Goal: Entertainment & Leisure: Consume media (video, audio)

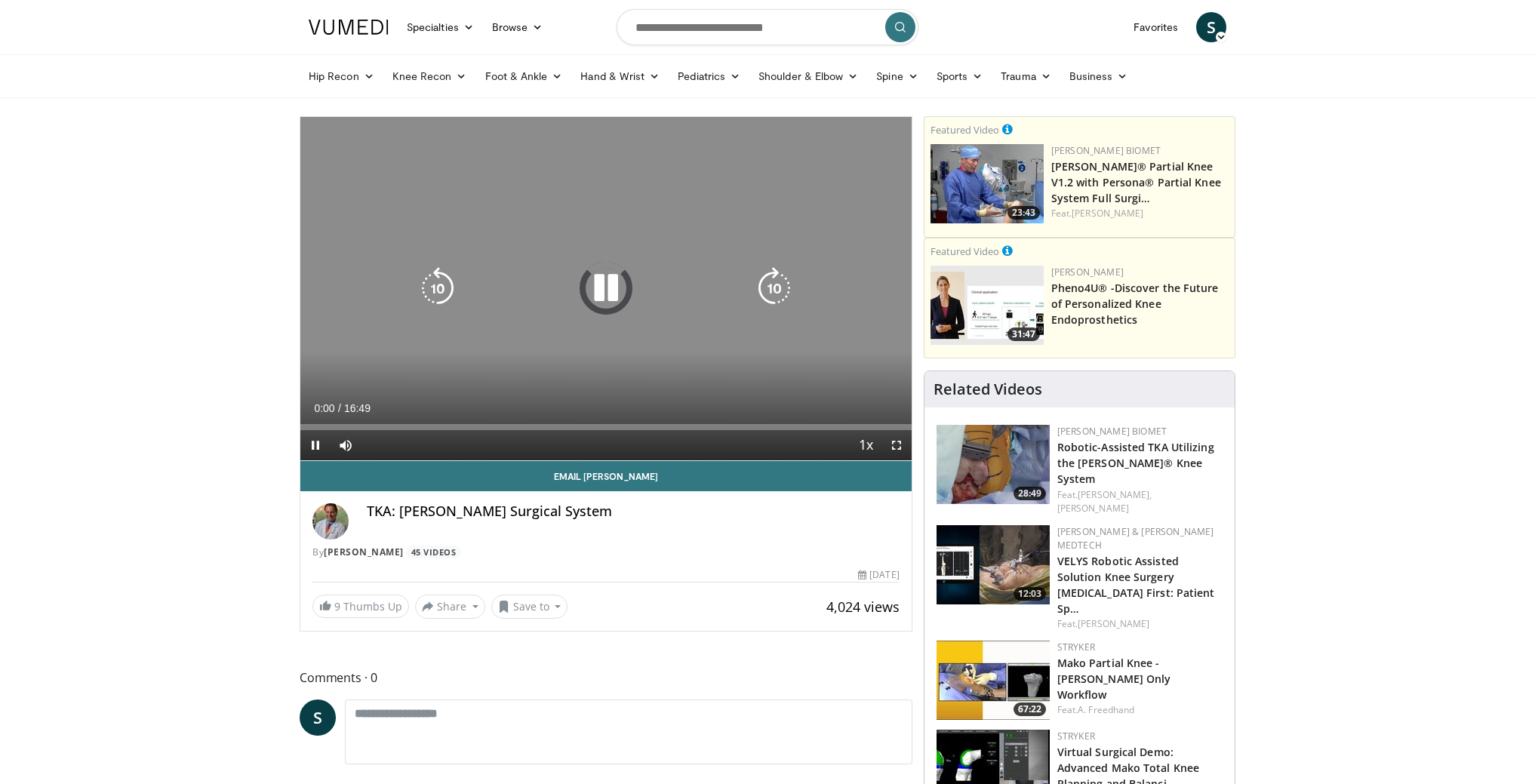
click at [633, 269] on div "10 seconds Tap to unmute" at bounding box center [605, 289] width 611 height 343
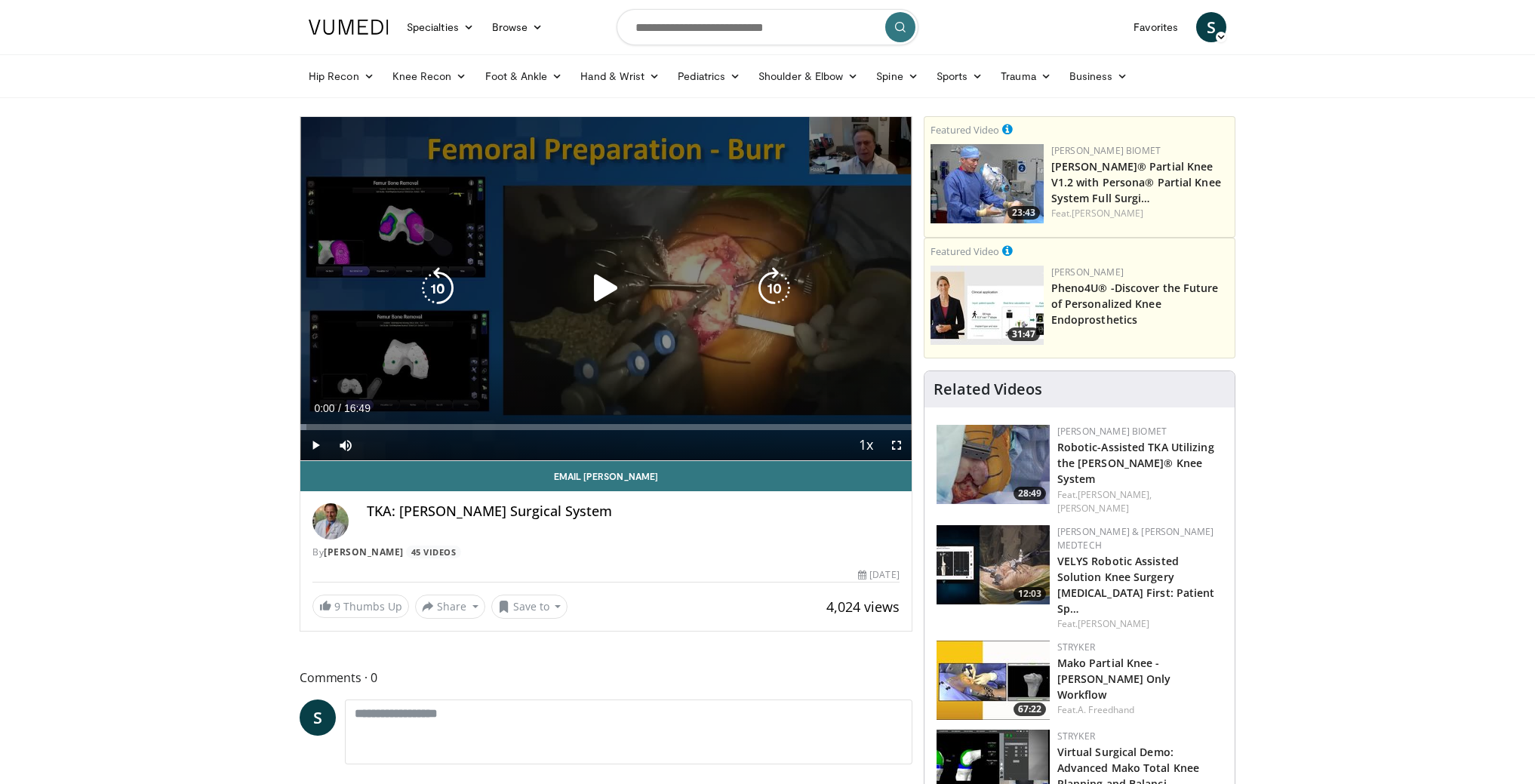
click at [613, 276] on icon "Video Player" at bounding box center [606, 288] width 43 height 43
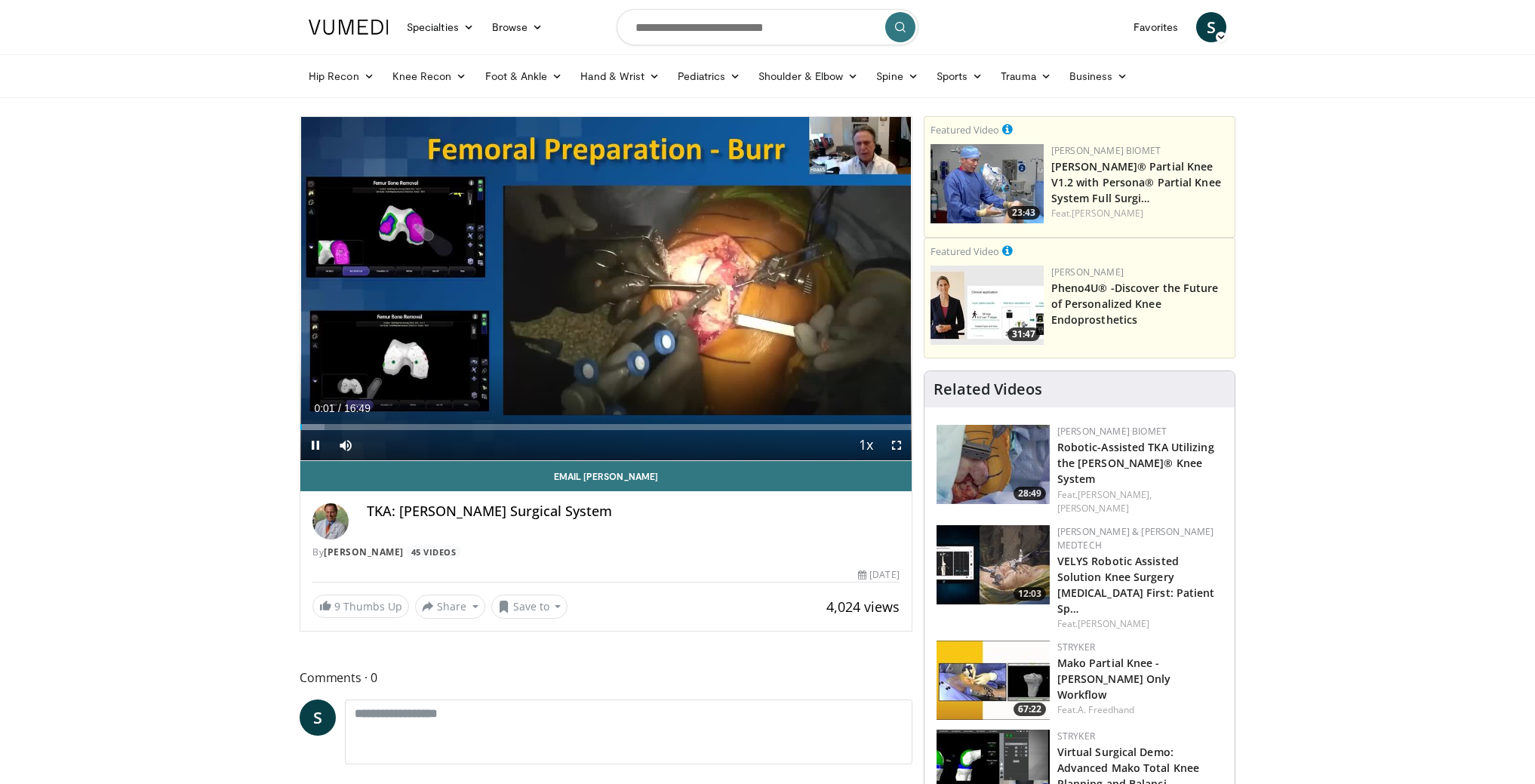
click at [890, 438] on span "Video Player" at bounding box center [897, 445] width 31 height 30
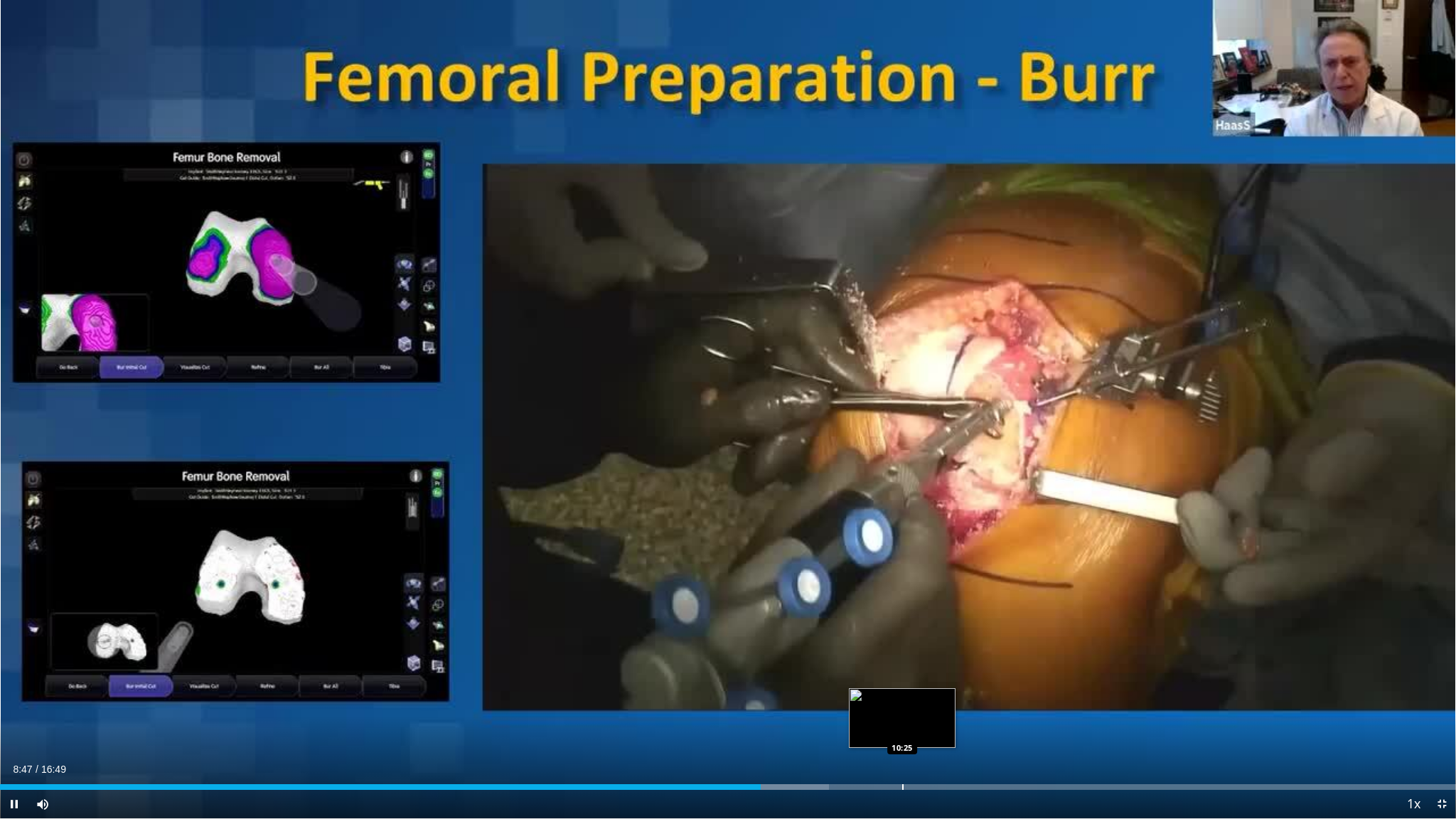
click at [827, 738] on div "Loaded : 56.94% 08:47 10:25" at bounding box center [728, 787] width 1456 height 6
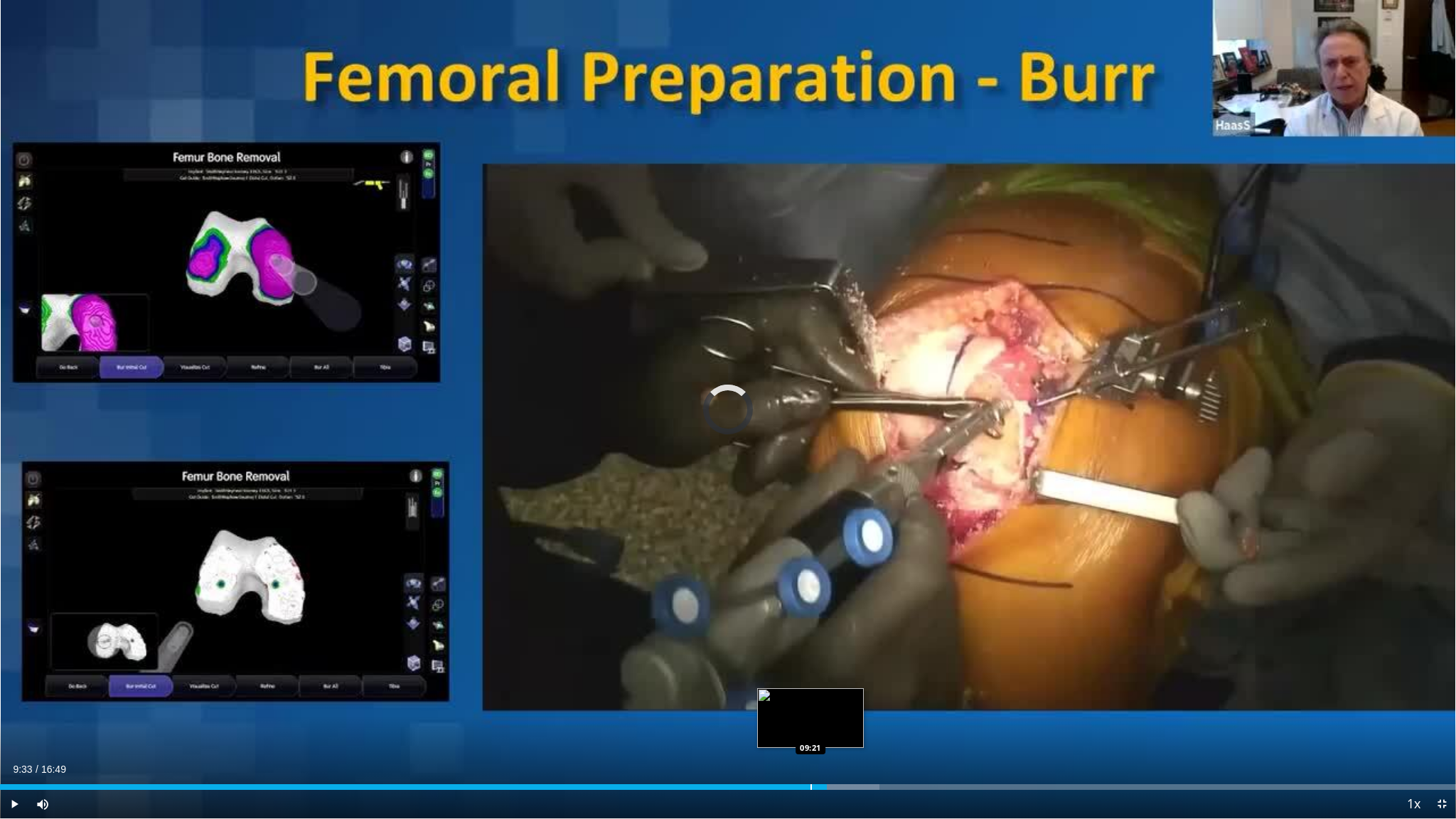
click at [811, 738] on div "Progress Bar" at bounding box center [812, 787] width 2 height 6
click at [1447, 738] on span "Video Player" at bounding box center [1442, 804] width 29 height 29
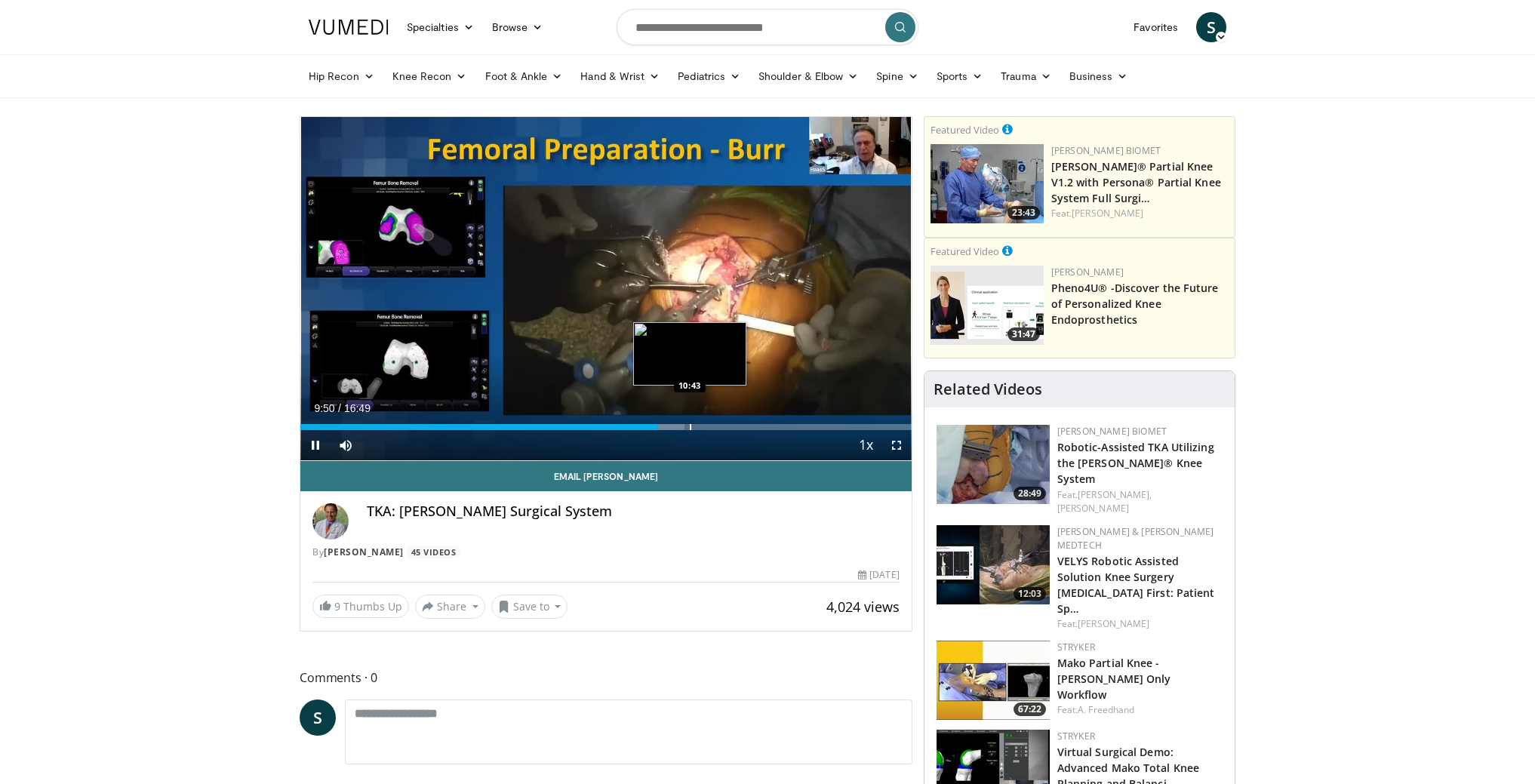
click at [689, 422] on div "Loaded : 62.84% 09:50 10:43" at bounding box center [605, 423] width 611 height 14
click at [716, 425] on div "Progress Bar" at bounding box center [717, 427] width 2 height 6
click at [728, 424] on div "Progress Bar" at bounding box center [729, 427] width 2 height 6
click at [897, 445] on span "Video Player" at bounding box center [897, 445] width 31 height 30
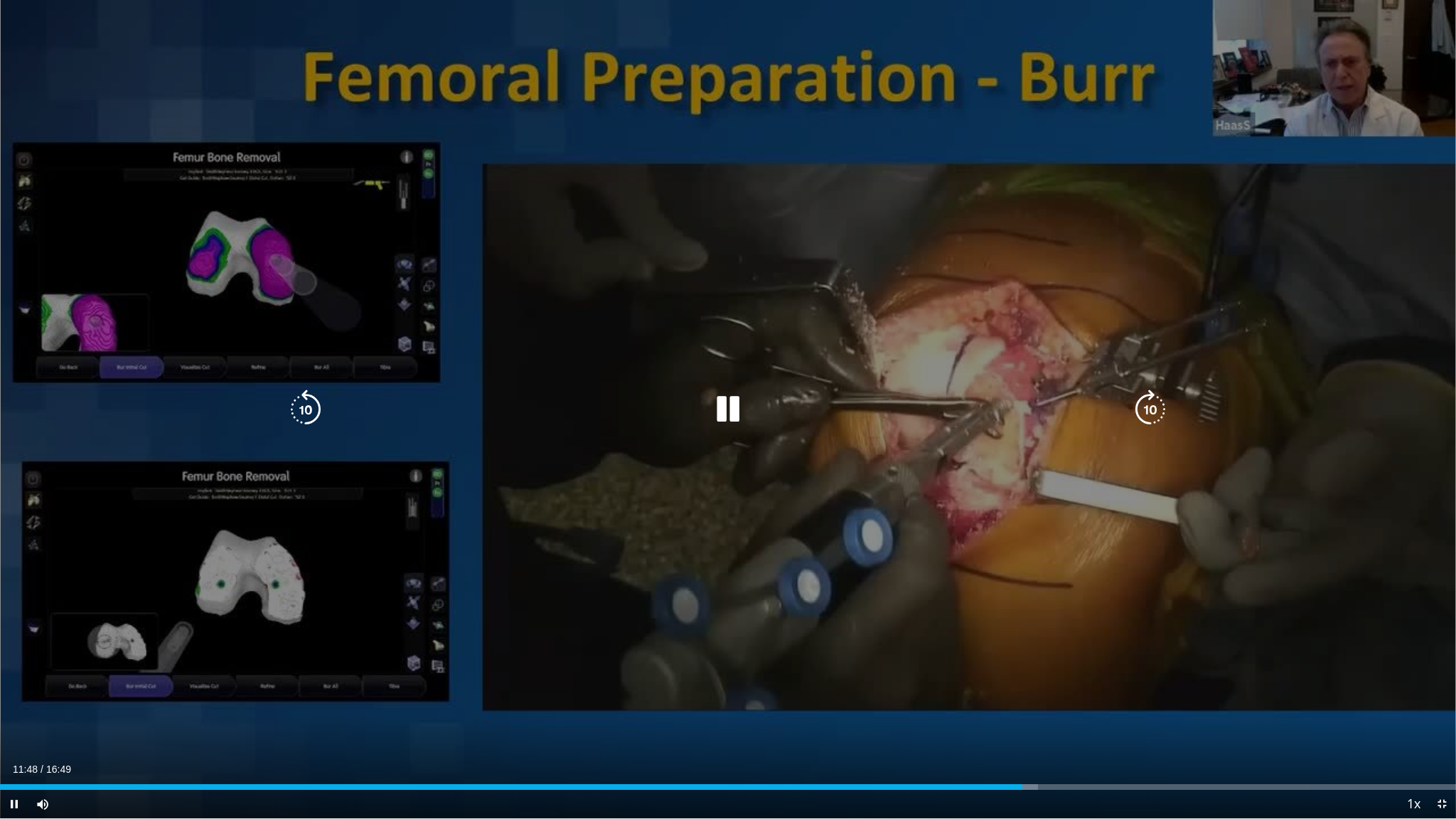
click at [751, 411] on div "Video Player" at bounding box center [728, 410] width 874 height 29
click at [727, 414] on icon "Video Player" at bounding box center [728, 409] width 40 height 40
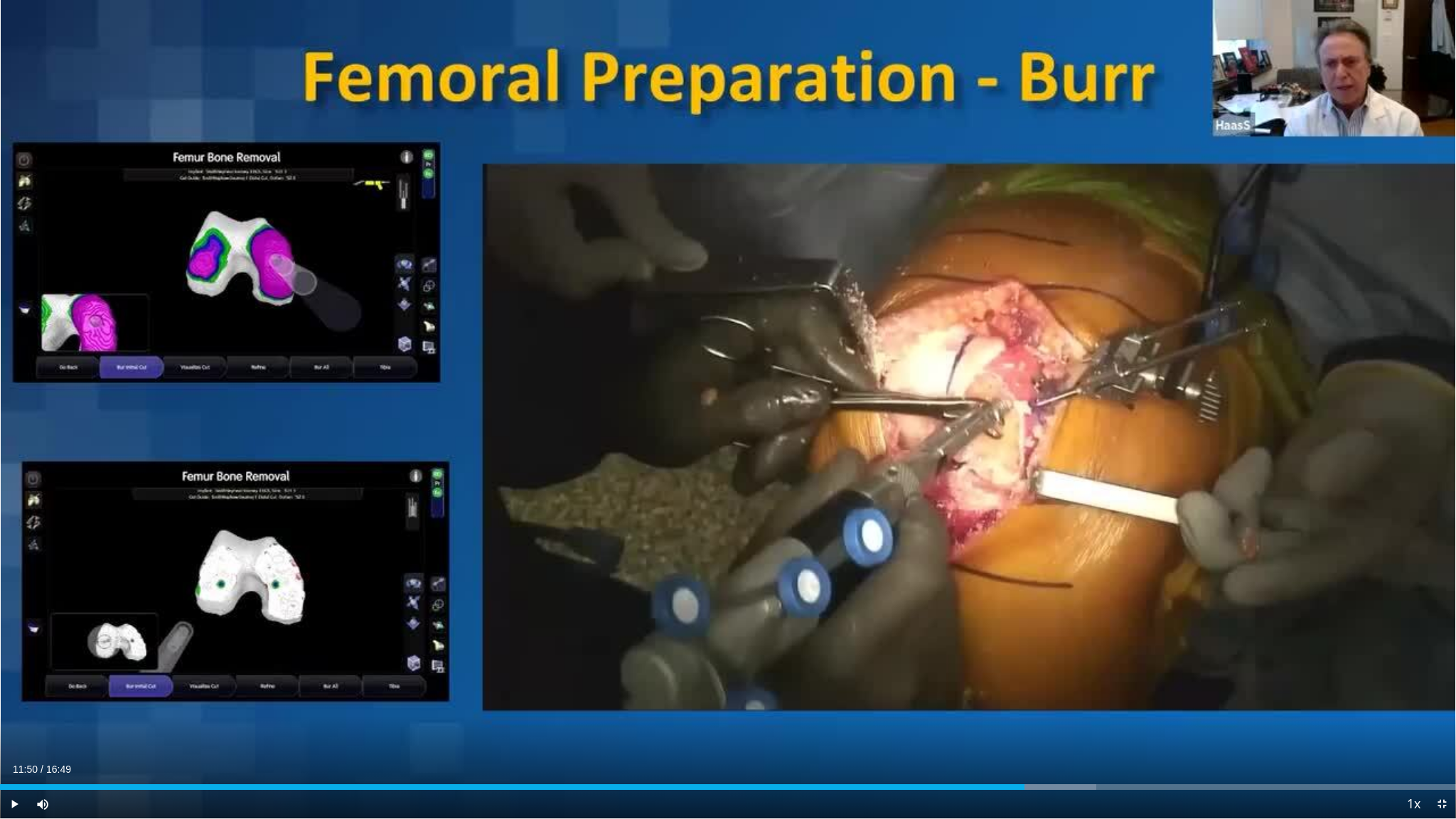
click at [727, 414] on div "40 seconds Tap to unmute" at bounding box center [728, 409] width 1456 height 818
click at [1436, 738] on span "Video Player" at bounding box center [1442, 804] width 29 height 29
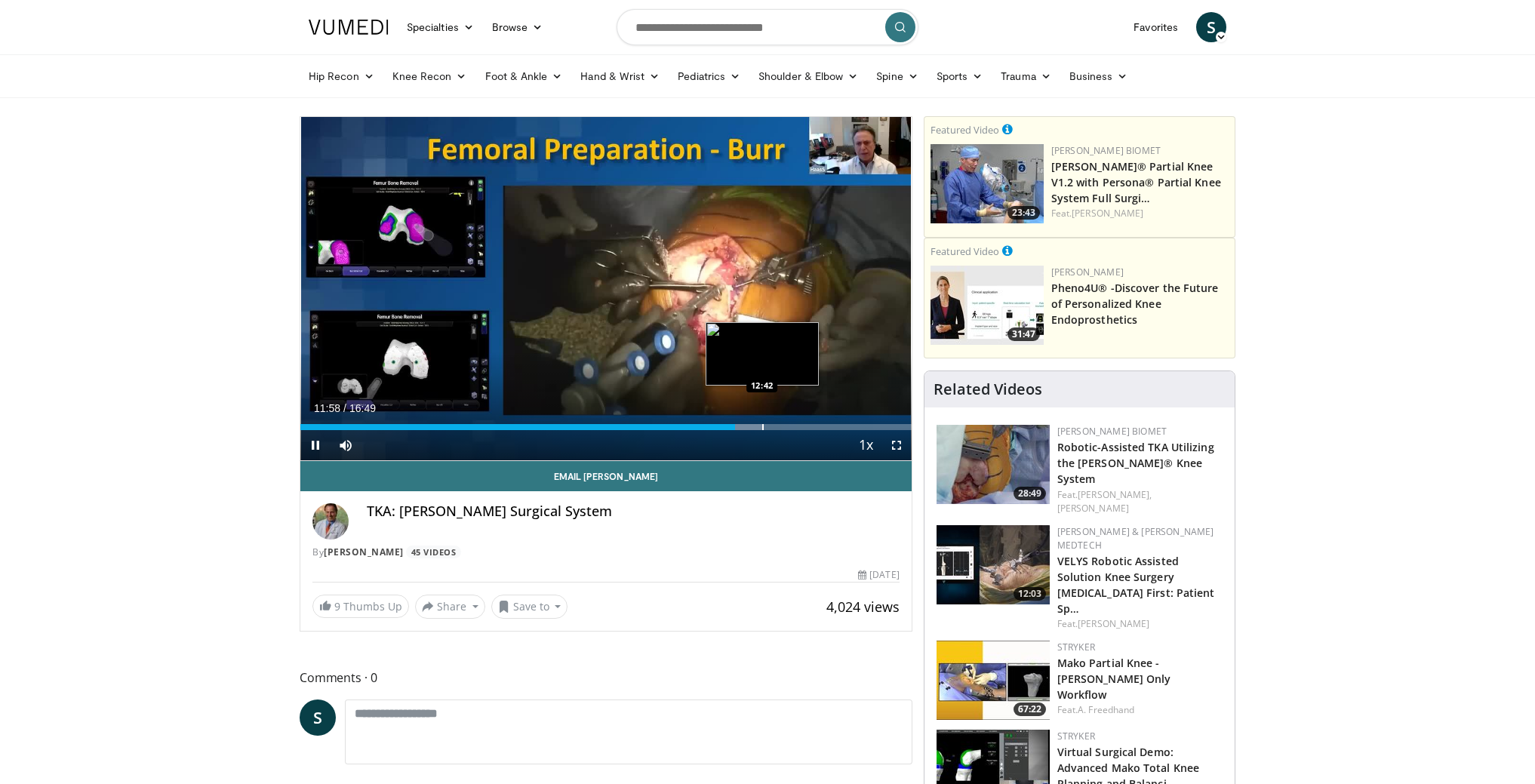
click at [762, 422] on div "Loaded : 75.63% 11:58 12:42" at bounding box center [605, 423] width 611 height 14
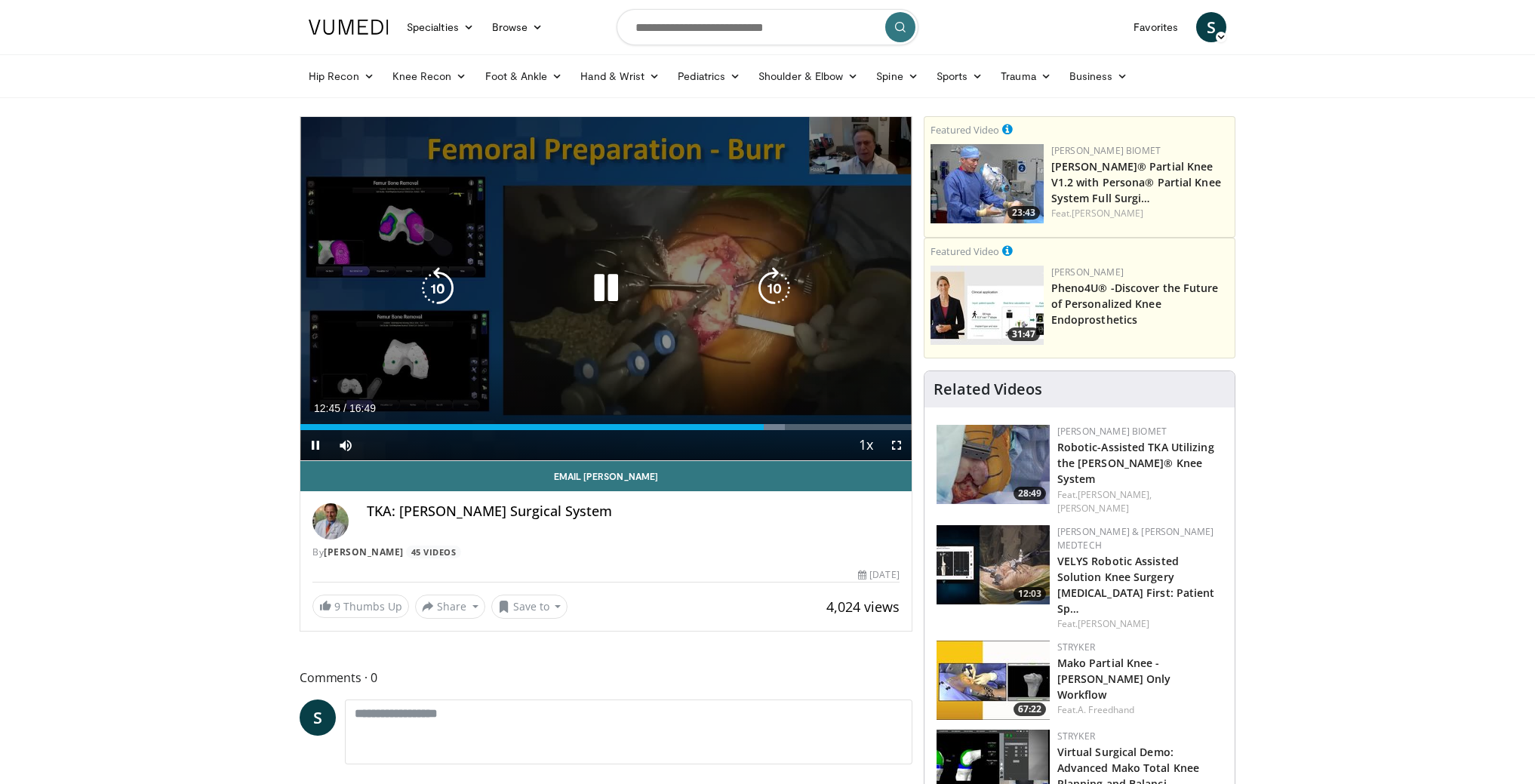
click at [597, 294] on icon "Video Player" at bounding box center [606, 288] width 43 height 43
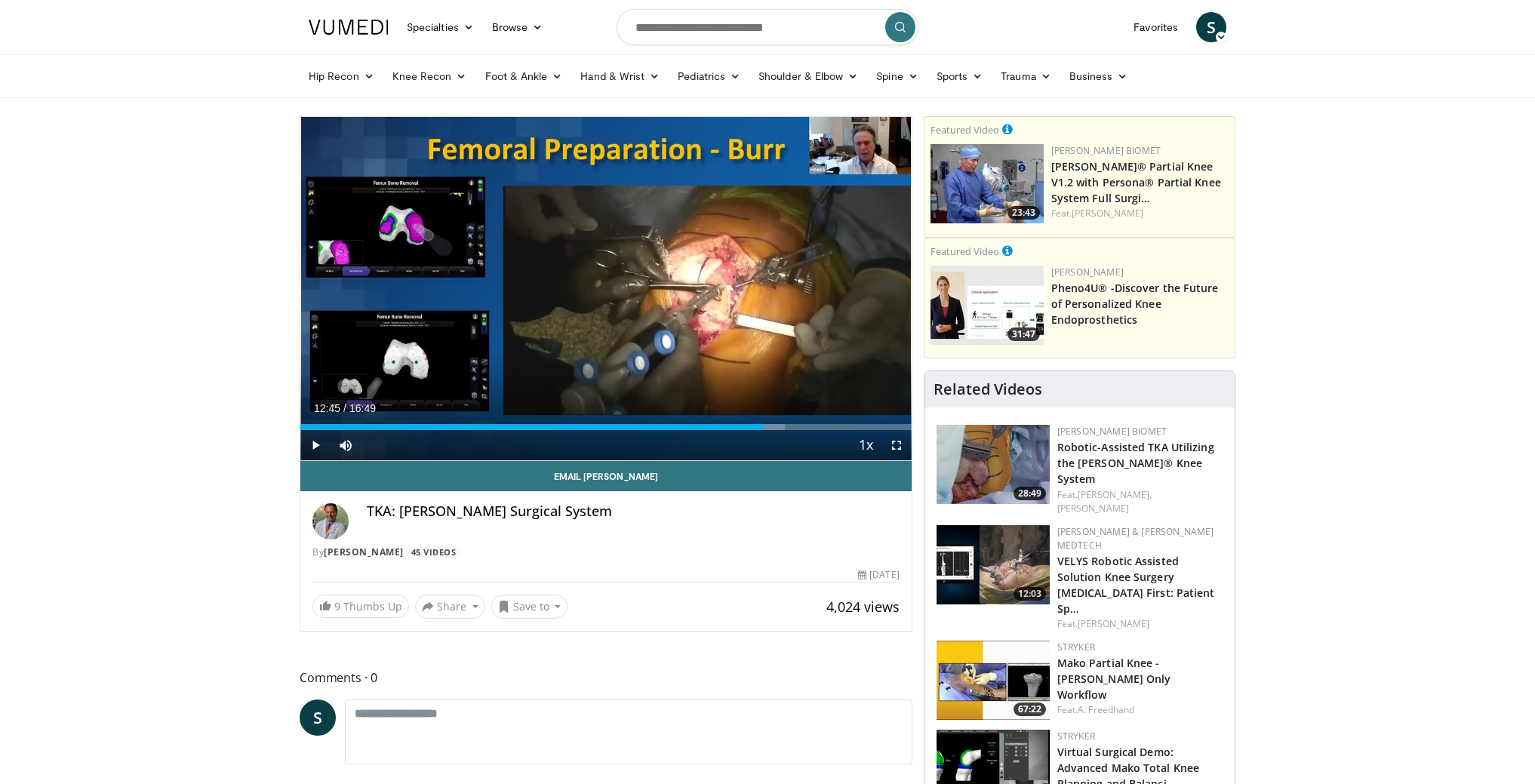
click at [892, 449] on span "Video Player" at bounding box center [897, 445] width 31 height 30
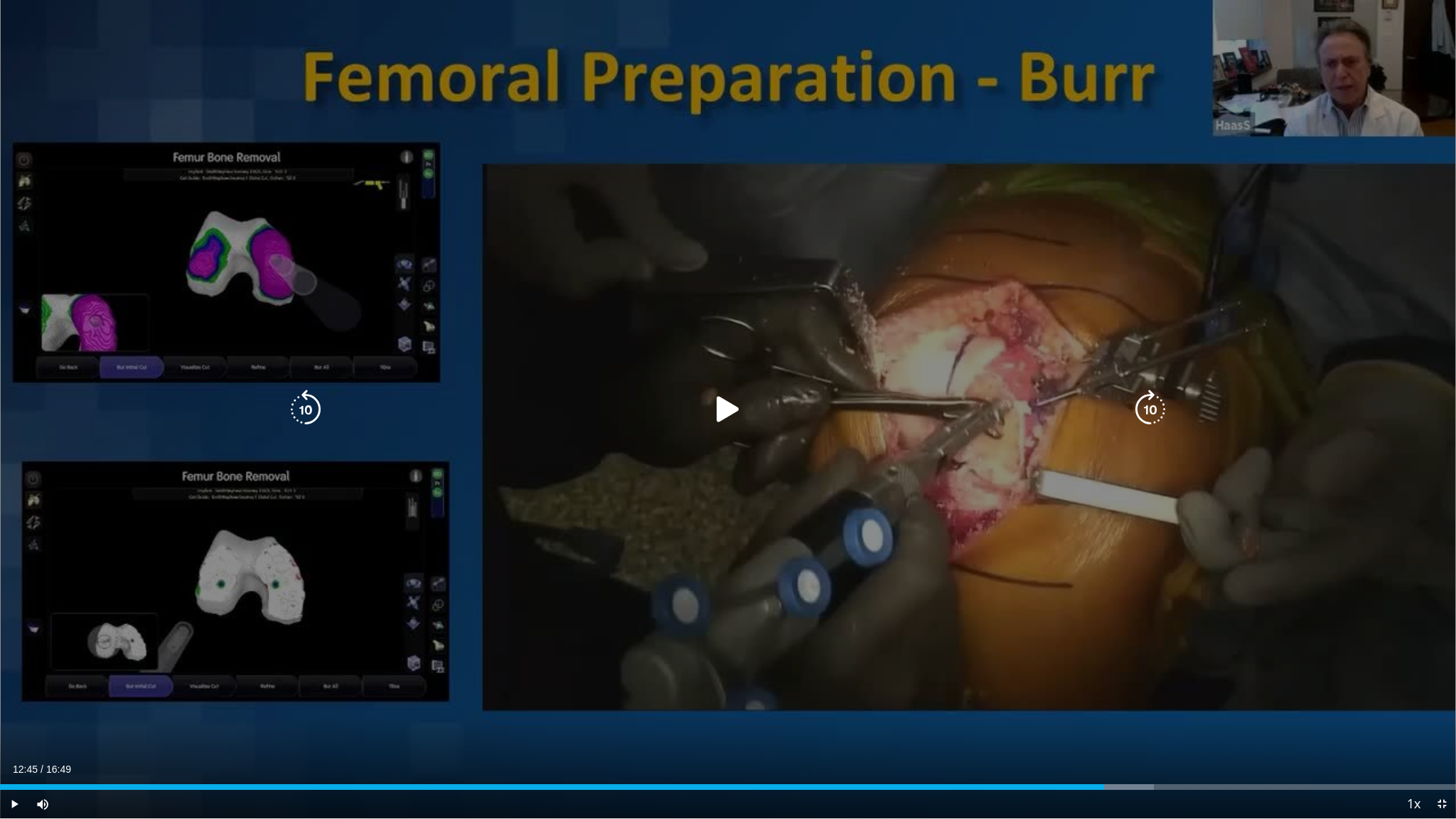
click at [704, 424] on div "40 seconds Tap to unmute" at bounding box center [728, 409] width 1456 height 818
click at [701, 425] on div "40 seconds Tap to unmute" at bounding box center [728, 409] width 1456 height 818
click at [700, 425] on div "40 seconds Tap to unmute" at bounding box center [728, 409] width 1456 height 818
click at [706, 421] on div "Video Player" at bounding box center [728, 410] width 874 height 29
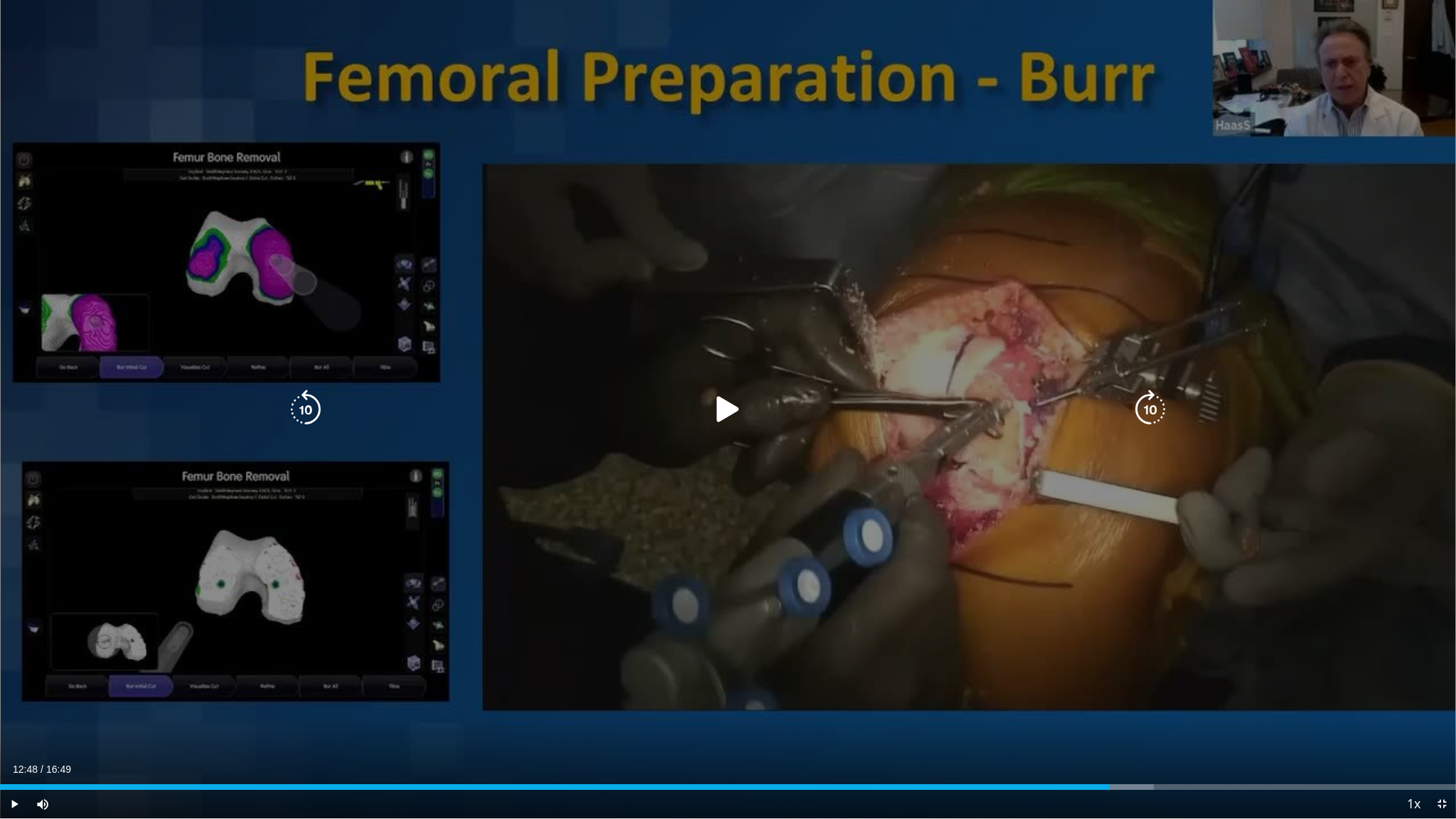
click at [721, 418] on icon "Video Player" at bounding box center [728, 409] width 40 height 40
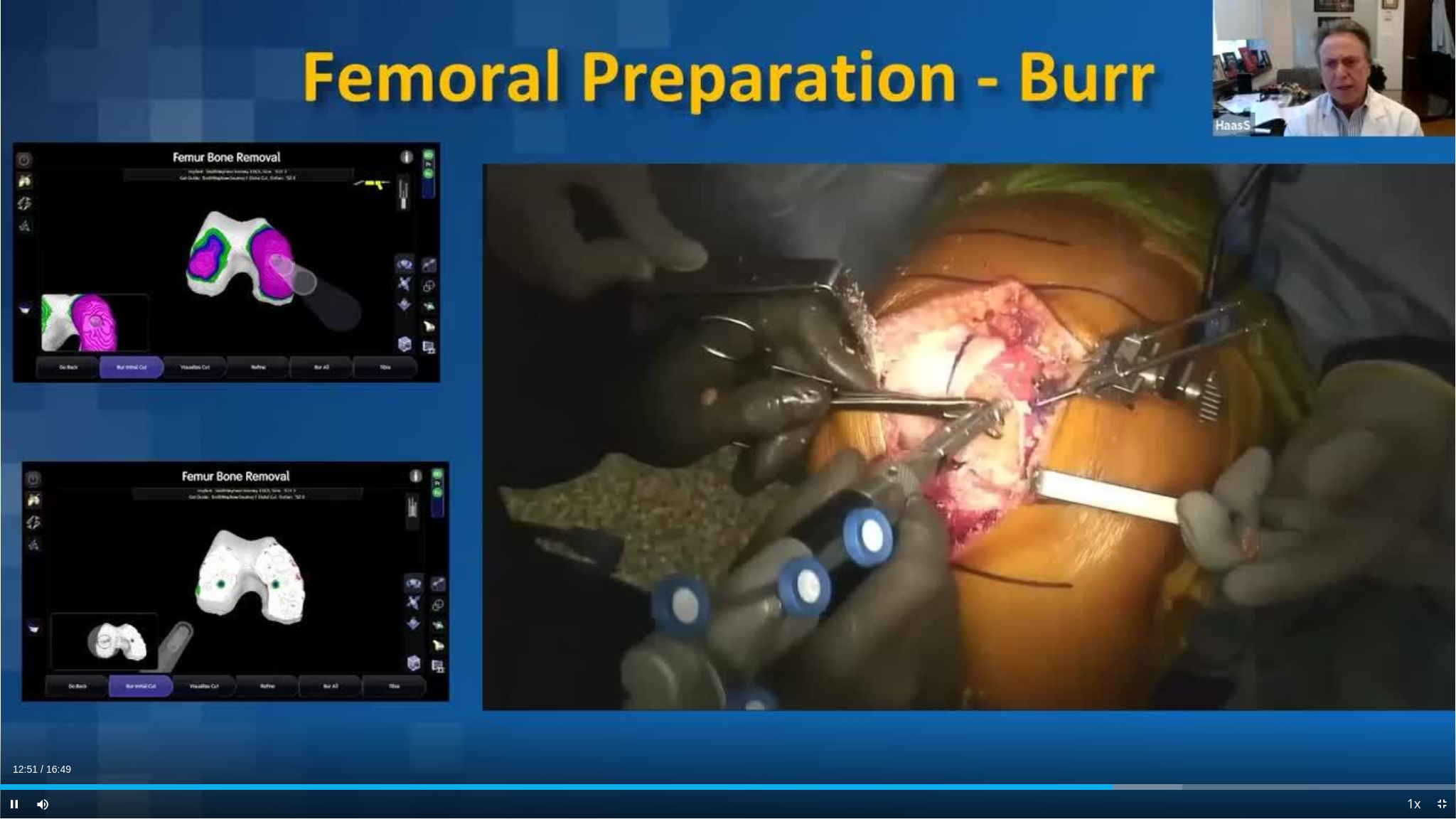
click at [1441, 738] on span "Video Player" at bounding box center [1442, 804] width 29 height 29
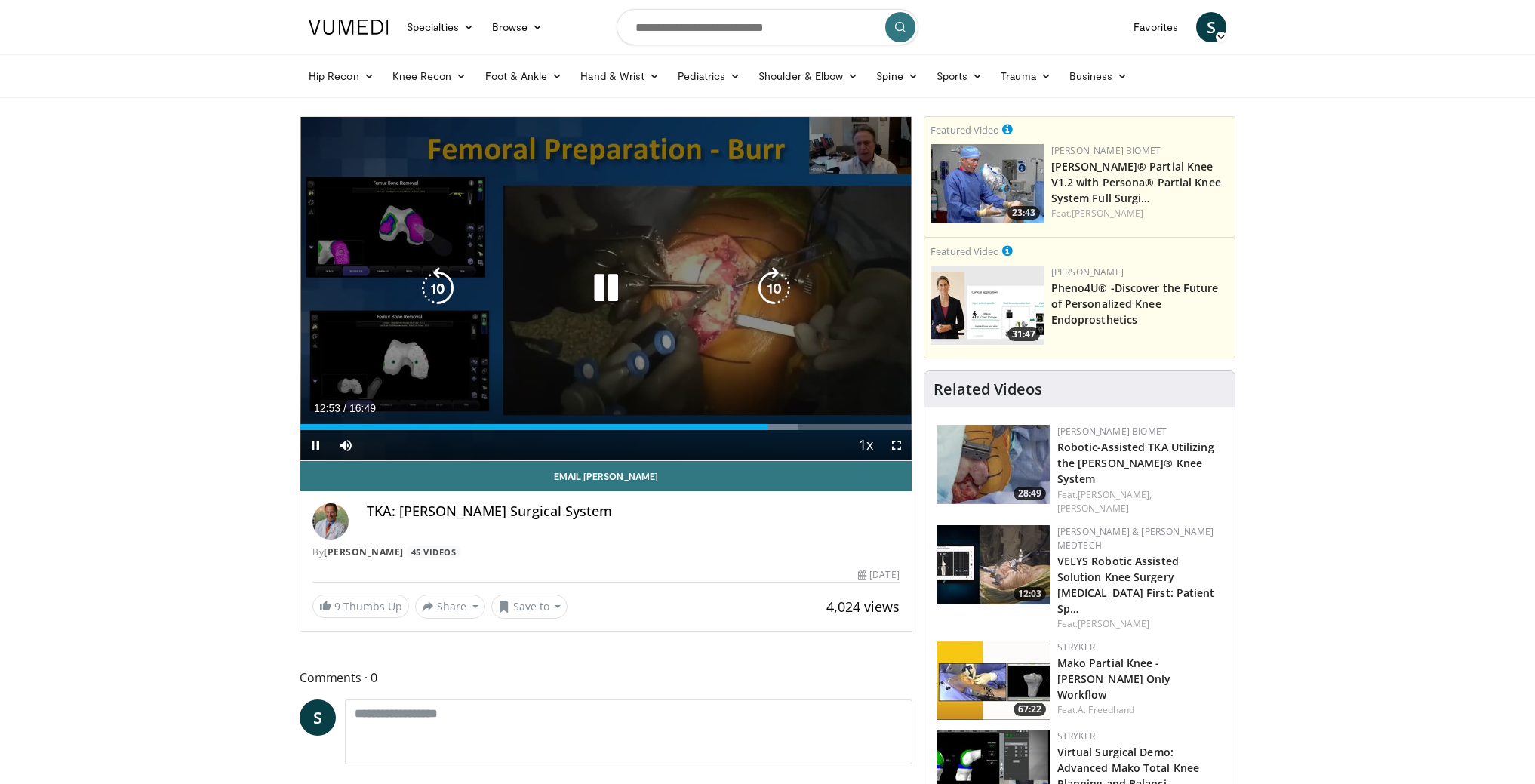
click at [696, 330] on div "40 seconds Tap to unmute" at bounding box center [605, 289] width 611 height 343
click at [624, 279] on icon "Video Player" at bounding box center [606, 288] width 43 height 43
